Goal: Information Seeking & Learning: Understand process/instructions

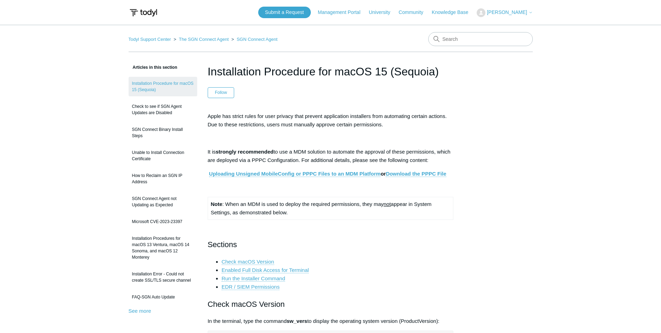
drag, startPoint x: 80, startPoint y: 167, endPoint x: 111, endPoint y: 169, distance: 30.4
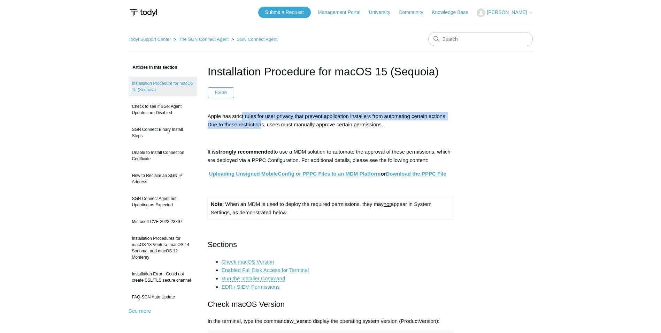
drag, startPoint x: 250, startPoint y: 115, endPoint x: 269, endPoint y: 132, distance: 25.7
drag, startPoint x: 269, startPoint y: 132, endPoint x: 265, endPoint y: 132, distance: 3.9
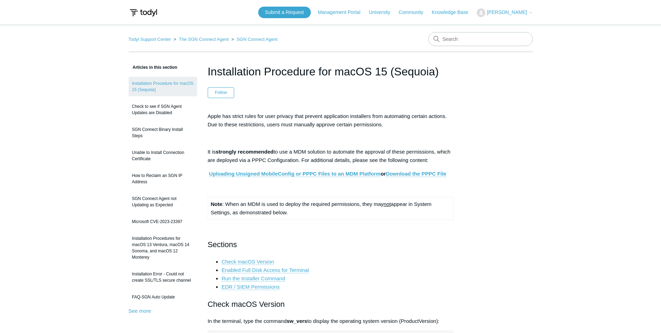
drag, startPoint x: 237, startPoint y: 149, endPoint x: 247, endPoint y: 151, distance: 10.5
click at [245, 151] on strong "strongly recommended" at bounding box center [245, 152] width 58 height 6
click at [248, 152] on strong "strongly recommended" at bounding box center [245, 152] width 58 height 6
click at [274, 152] on strong "strongly recommended" at bounding box center [245, 152] width 58 height 6
click at [276, 153] on p "It is strongly recommended to use a MDM solution to automate the approval of th…" at bounding box center [331, 155] width 246 height 17
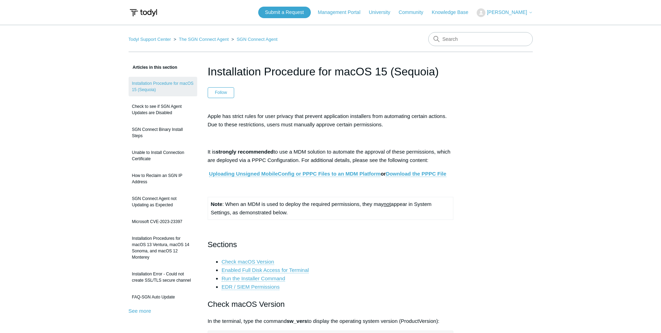
drag, startPoint x: 43, startPoint y: 155, endPoint x: 98, endPoint y: 163, distance: 55.3
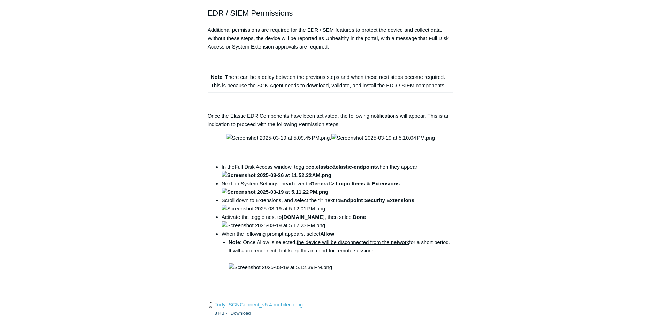
scroll to position [941, 0]
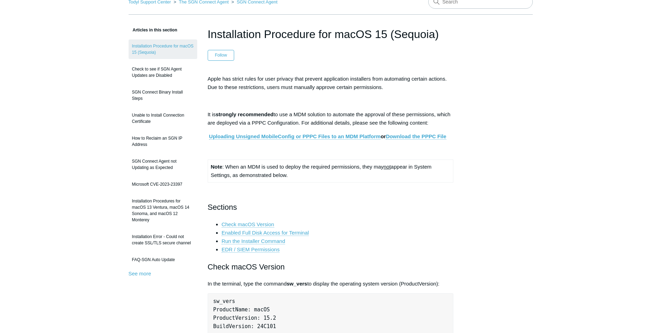
scroll to position [0, 0]
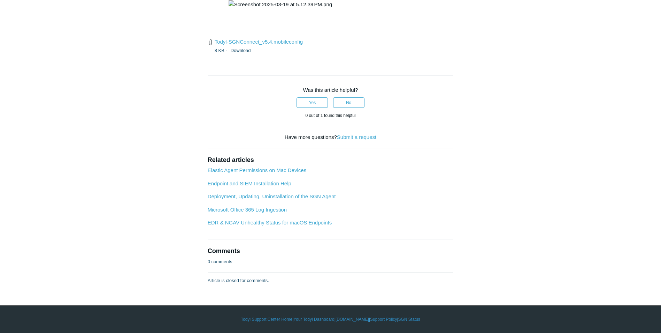
scroll to position [1987, 0]
drag, startPoint x: 68, startPoint y: 116, endPoint x: 152, endPoint y: 104, distance: 84.6
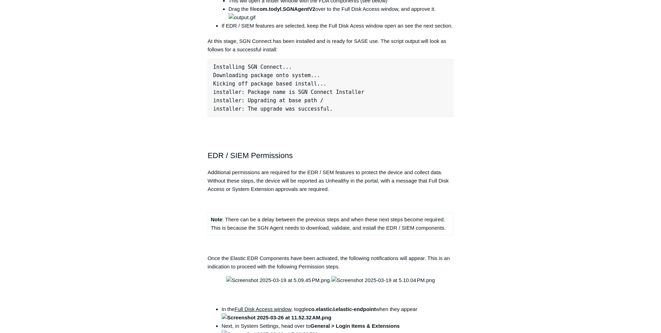
scroll to position [732, 0]
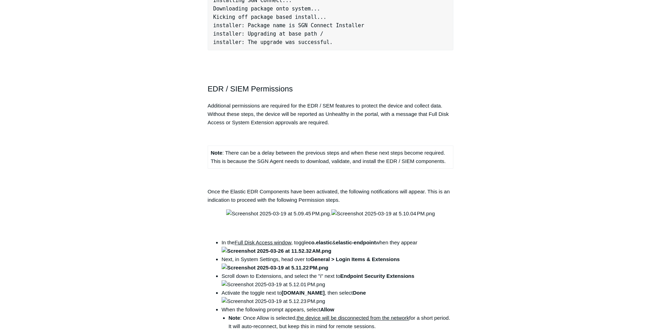
drag, startPoint x: 29, startPoint y: 135, endPoint x: 33, endPoint y: 136, distance: 4.2
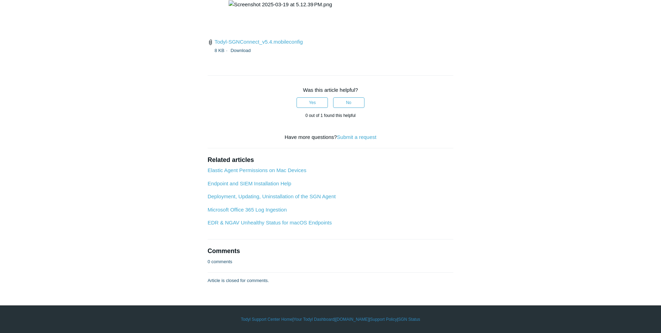
scroll to position [2162, 0]
